Goal: Task Accomplishment & Management: Manage account settings

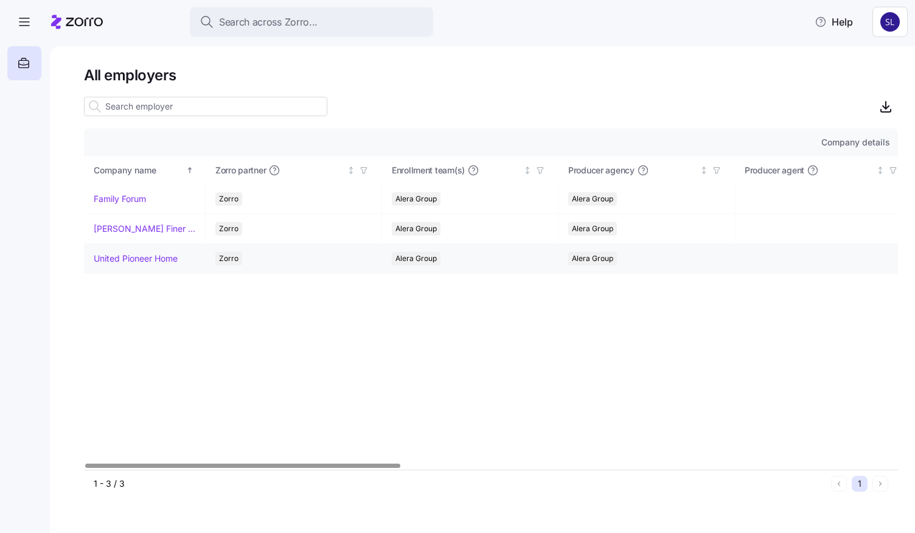
click at [114, 257] on link "United Pioneer Home" at bounding box center [136, 259] width 84 height 12
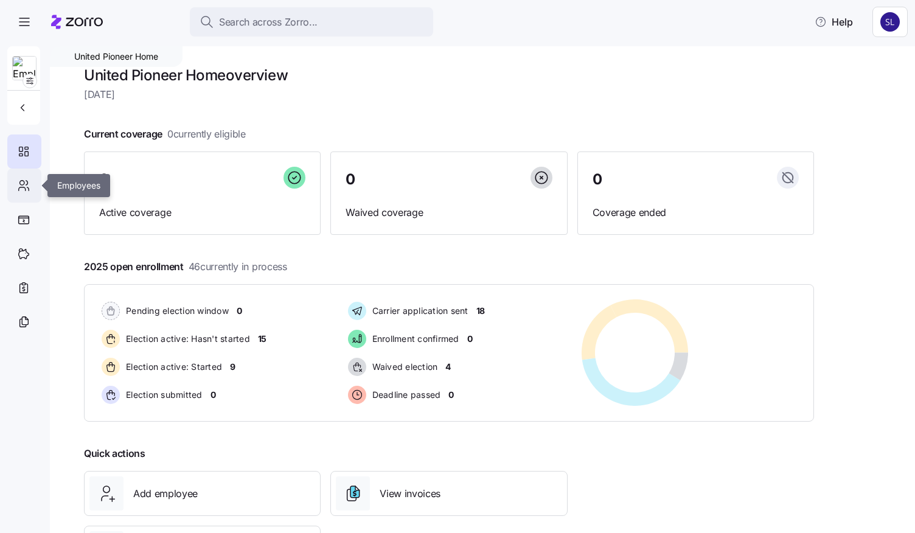
click at [28, 188] on icon at bounding box center [28, 188] width 2 height 3
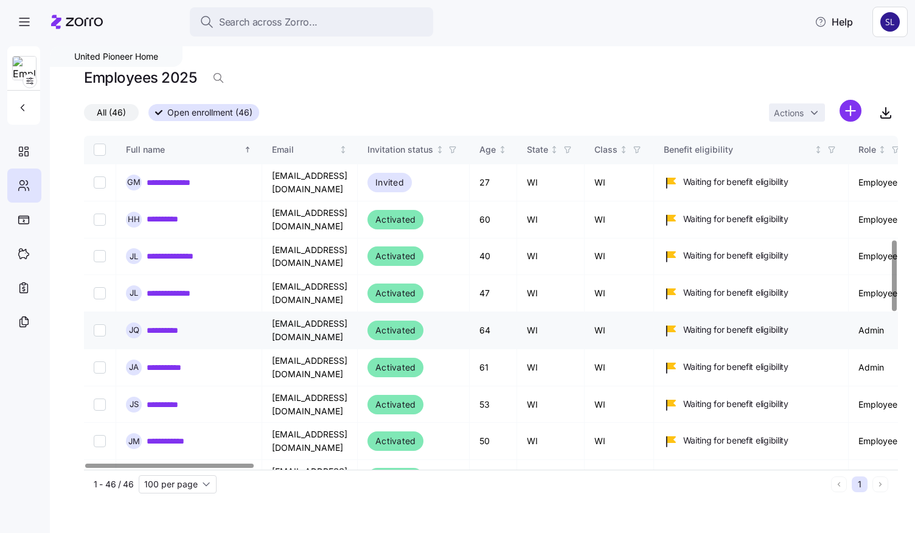
scroll to position [548, 0]
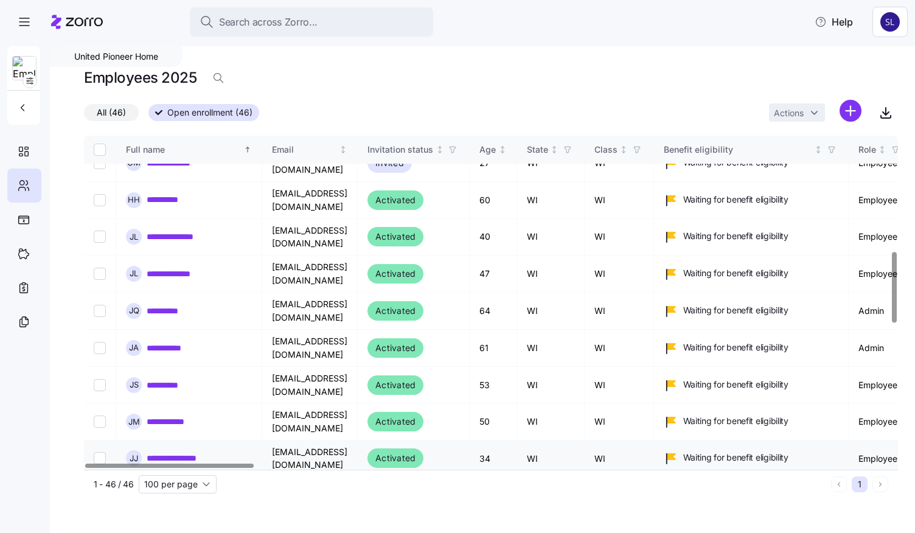
click at [188, 452] on link "**********" at bounding box center [182, 458] width 70 height 12
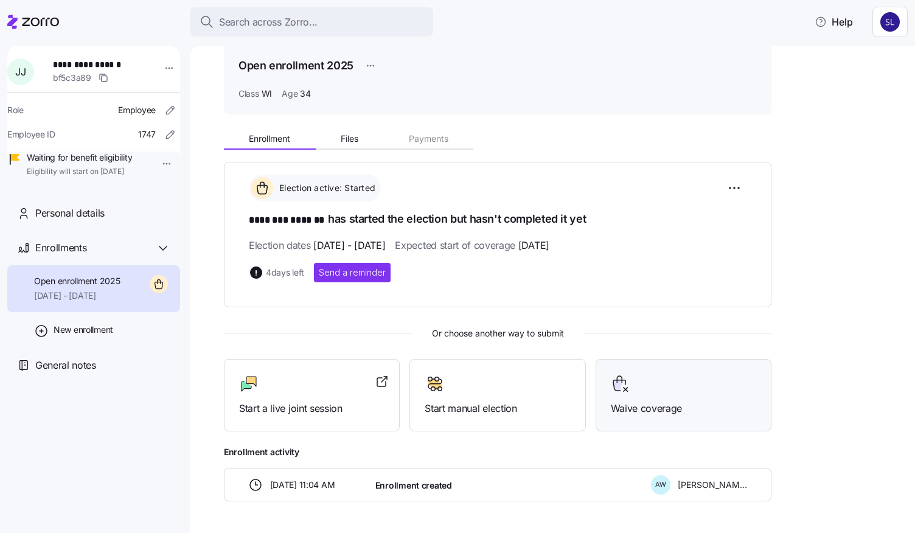
scroll to position [91, 0]
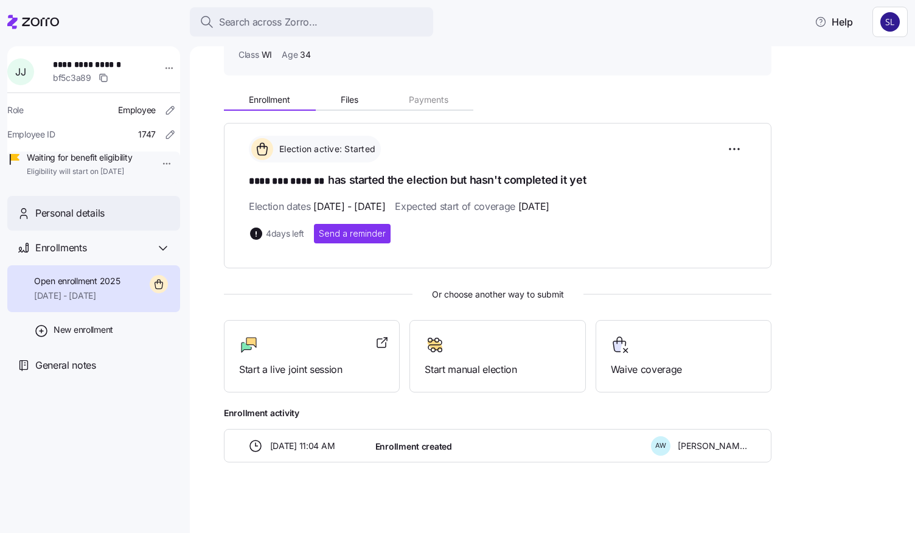
click at [111, 231] on div "Personal details" at bounding box center [93, 213] width 173 height 35
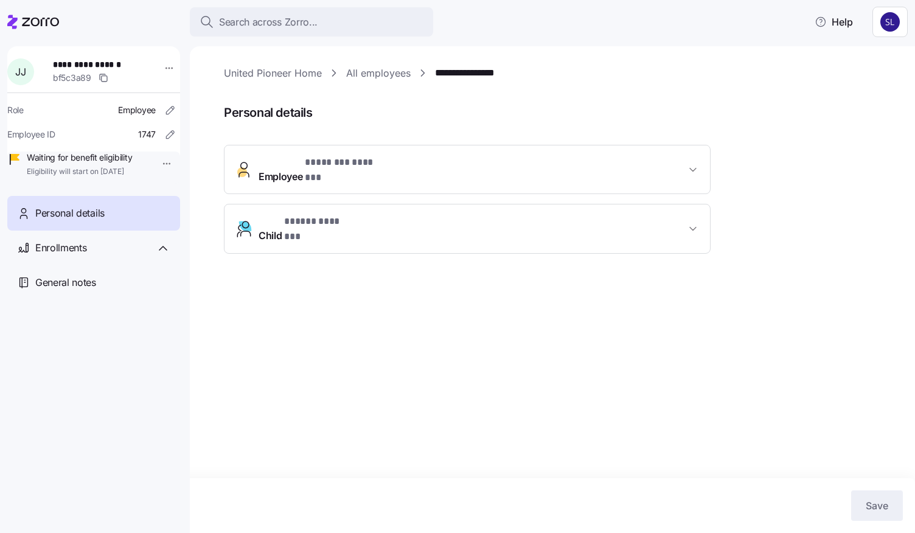
click at [699, 223] on icon "button" at bounding box center [693, 229] width 12 height 12
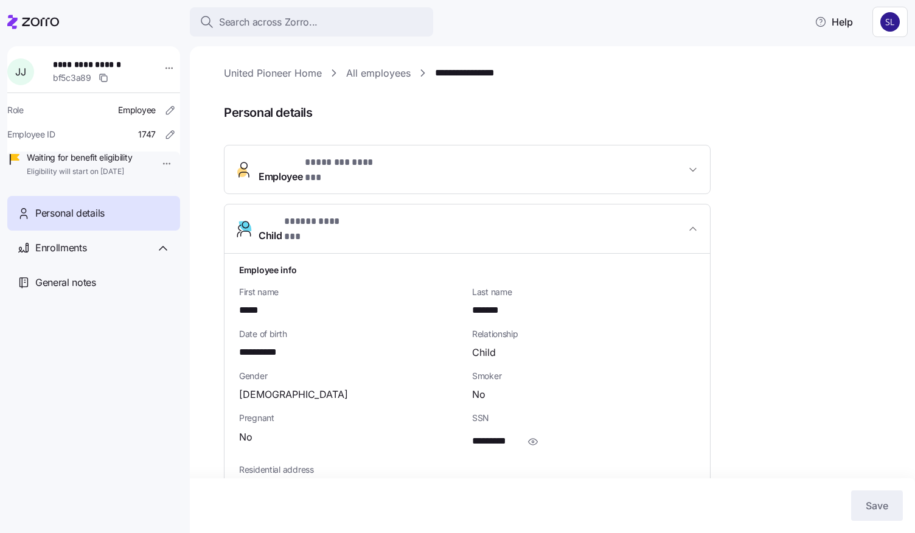
click at [698, 223] on icon "button" at bounding box center [693, 229] width 12 height 12
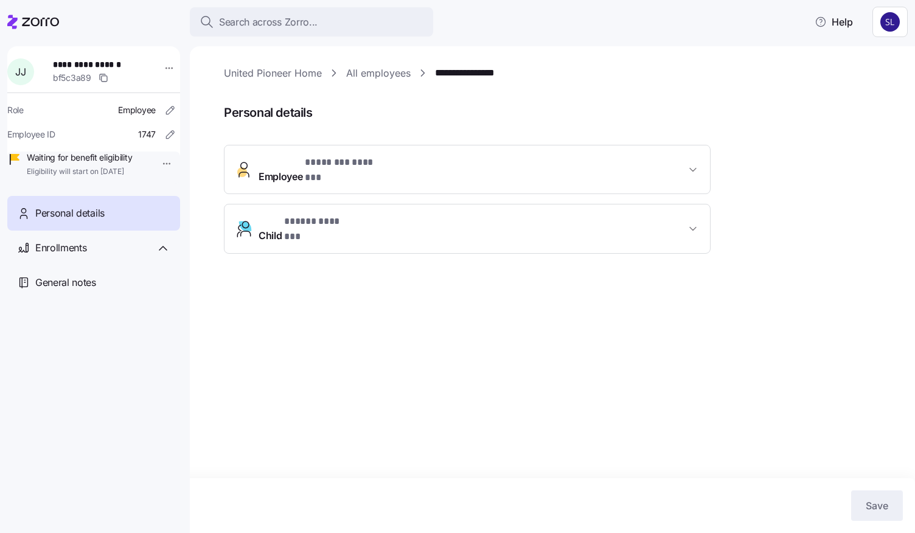
click at [700, 164] on span "button" at bounding box center [693, 170] width 15 height 12
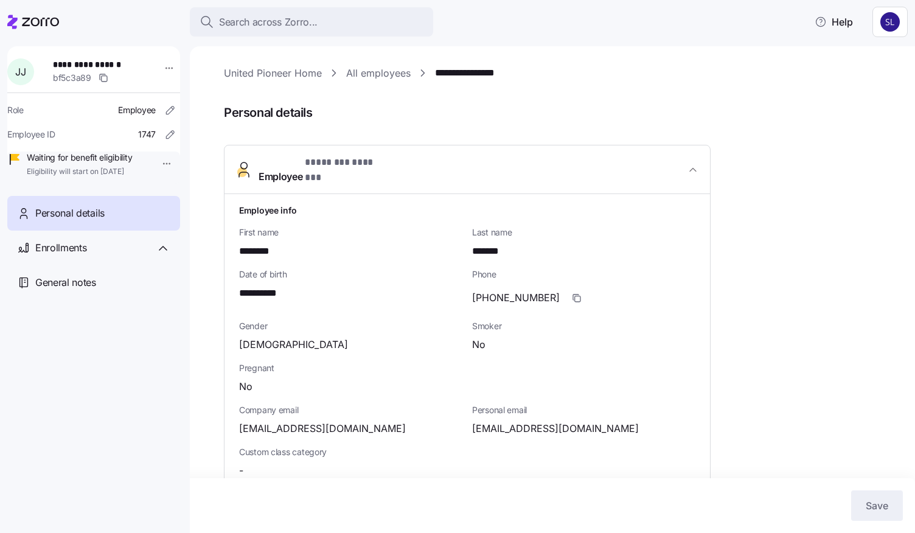
click at [700, 164] on span "button" at bounding box center [693, 170] width 15 height 12
